Goal: Information Seeking & Learning: Find specific fact

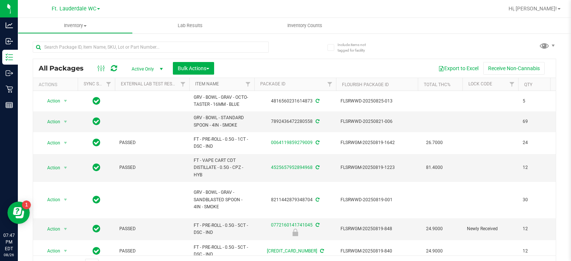
click at [214, 83] on link "Item Name" at bounding box center [207, 83] width 24 height 5
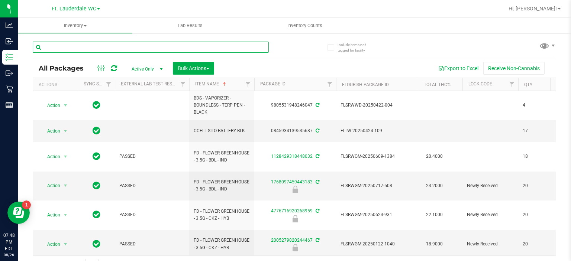
click at [165, 46] on input "text" at bounding box center [151, 47] width 236 height 11
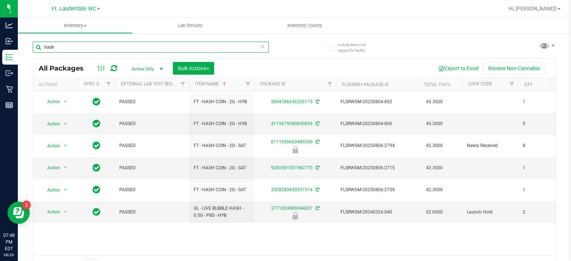
type input "hash"
click at [260, 47] on icon at bounding box center [262, 46] width 5 height 9
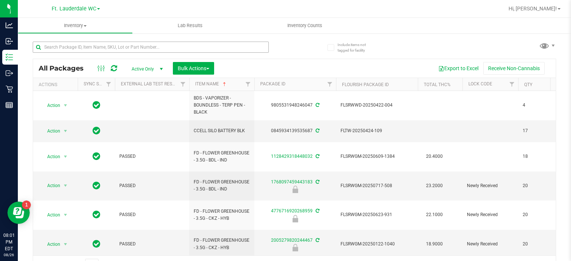
click at [194, 41] on div at bounding box center [163, 47] width 261 height 24
click at [194, 47] on input "text" at bounding box center [151, 47] width 236 height 11
type input "HT-"
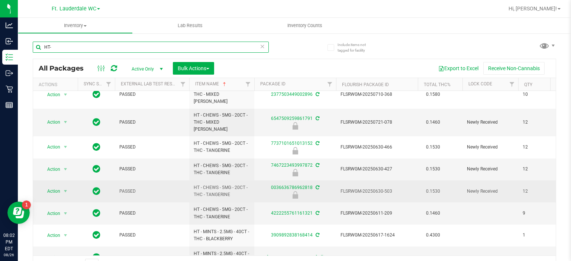
scroll to position [12, 0]
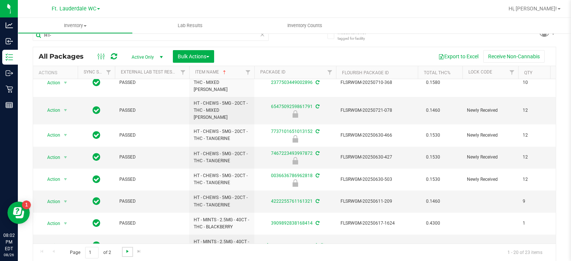
click at [124, 253] on span "Go to the next page" at bounding box center [127, 251] width 6 height 6
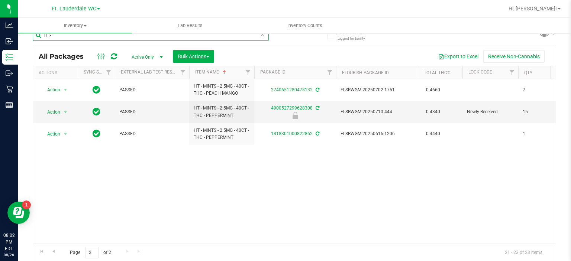
click at [256, 37] on input "HT-" at bounding box center [151, 35] width 236 height 11
click at [260, 37] on icon at bounding box center [262, 34] width 5 height 9
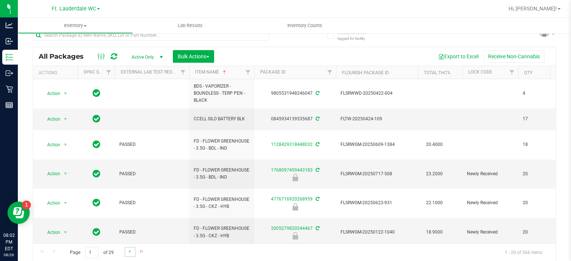
click at [126, 251] on link "Go to the next page" at bounding box center [129, 252] width 11 height 10
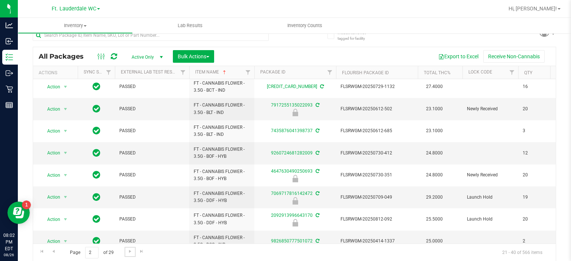
scroll to position [292, 0]
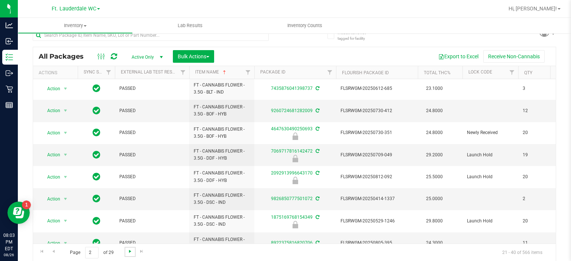
click at [131, 249] on span "Go to the next page" at bounding box center [130, 251] width 6 height 6
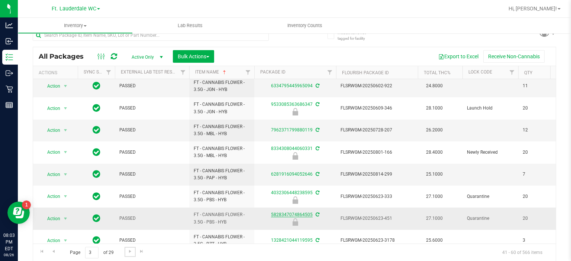
scroll to position [280, 0]
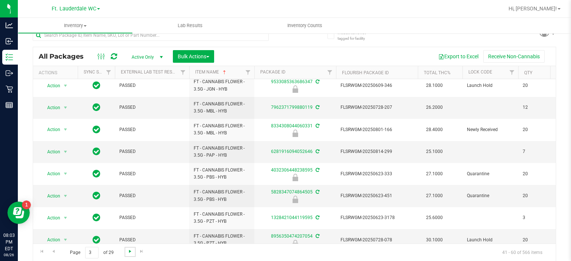
click at [131, 251] on span "Go to the next page" at bounding box center [130, 251] width 6 height 6
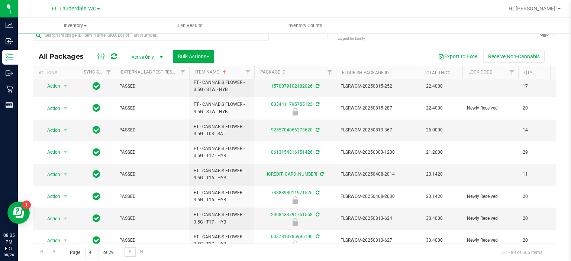
scroll to position [114, 0]
click at [44, 251] on span "Go to the first page" at bounding box center [42, 251] width 6 height 6
